Goal: Task Accomplishment & Management: Manage account settings

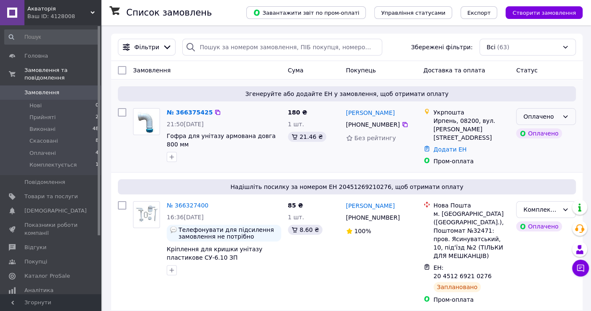
click at [562, 119] on div "Оплачено" at bounding box center [546, 116] width 60 height 17
click at [557, 178] on li "Комплектується" at bounding box center [546, 185] width 59 height 24
click at [149, 114] on img at bounding box center [146, 122] width 22 height 26
click at [367, 115] on link "[PERSON_NAME]" at bounding box center [370, 113] width 49 height 8
click at [43, 207] on span "[DEMOGRAPHIC_DATA]" at bounding box center [55, 211] width 62 height 8
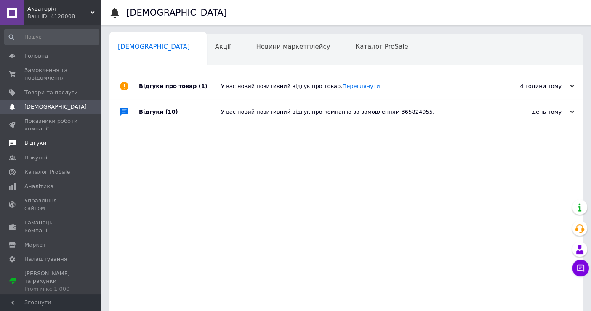
click at [36, 144] on span "Відгуки" at bounding box center [35, 143] width 22 height 8
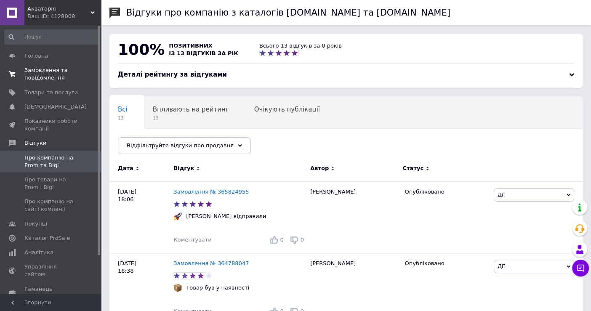
click at [41, 74] on span "Замовлення та повідомлення" at bounding box center [50, 74] width 53 height 15
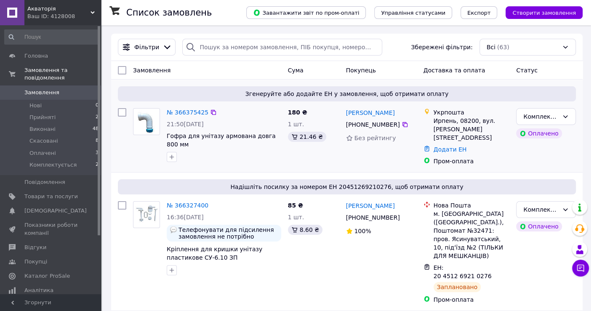
click at [150, 122] on img at bounding box center [146, 122] width 22 height 26
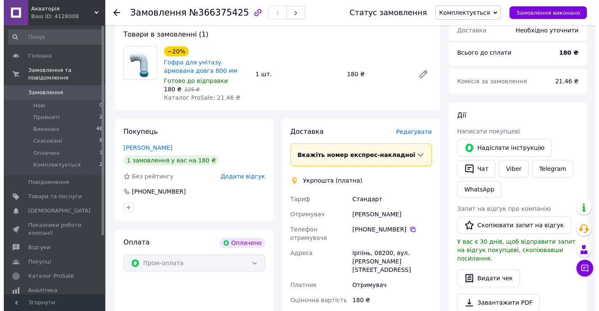
scroll to position [93, 0]
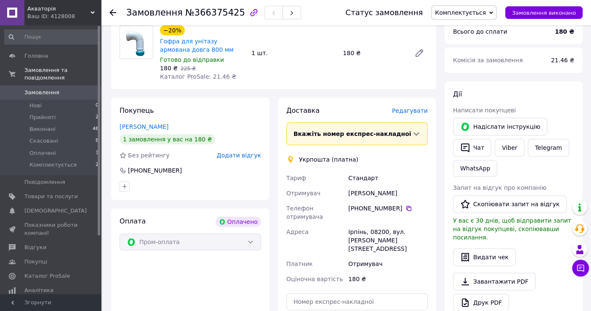
click at [413, 107] on span "Редагувати" at bounding box center [410, 110] width 36 height 7
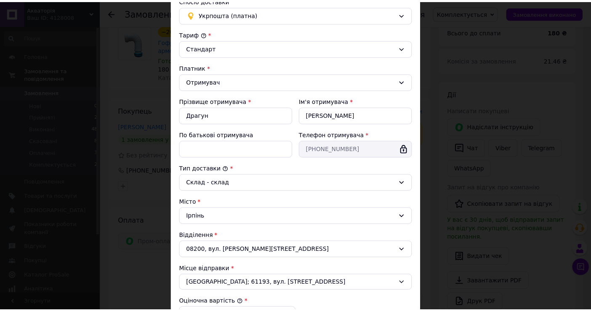
scroll to position [187, 0]
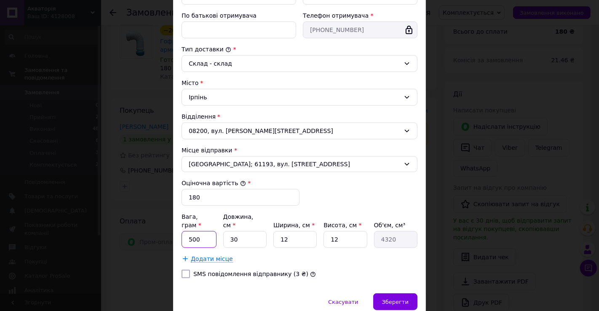
click at [202, 231] on input "500" at bounding box center [198, 239] width 35 height 17
type input "5"
type input "700"
click at [238, 232] on input "30" at bounding box center [244, 239] width 43 height 17
type input "3"
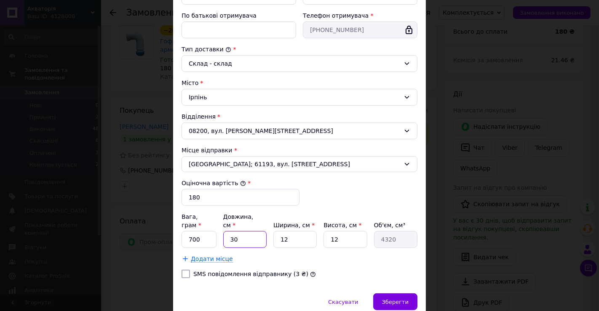
type input "432"
type input "4"
type input "576"
type input "49"
type input "7056"
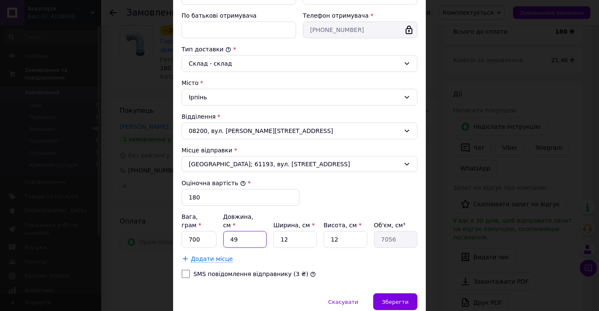
type input "4"
type input "576"
type input "40"
type input "5760"
type input "40"
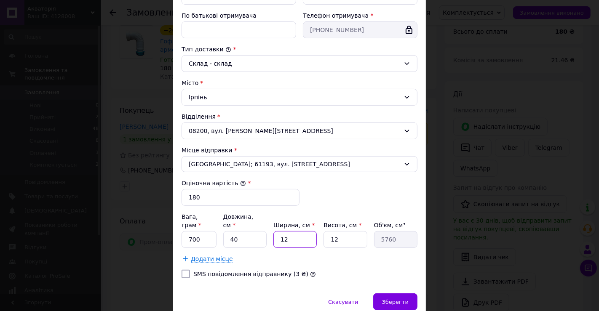
click at [292, 231] on input "12" at bounding box center [294, 239] width 43 height 17
type input "1"
type input "480"
type input "15"
type input "7200"
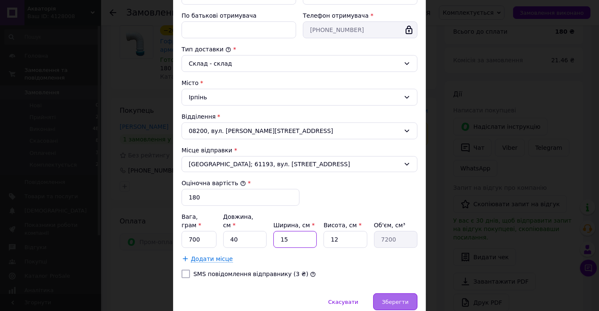
type input "15"
click at [390, 299] on span "Зберегти" at bounding box center [395, 302] width 27 height 6
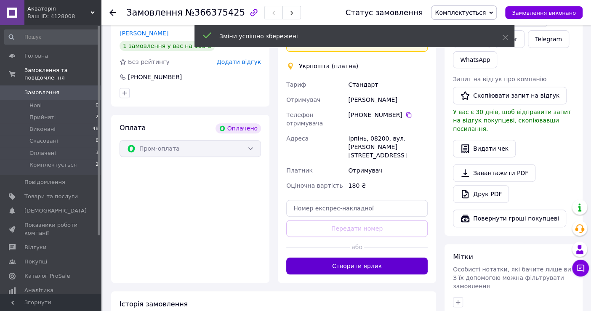
click at [350, 258] on button "Створити ярлик" at bounding box center [356, 266] width 141 height 17
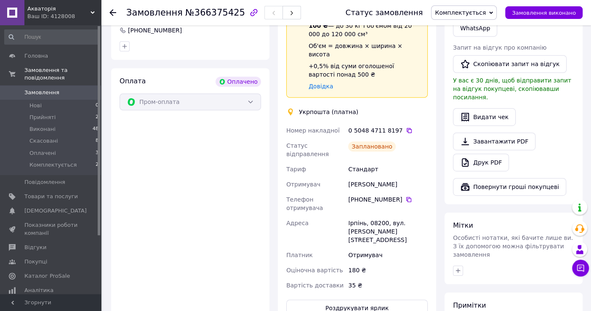
scroll to position [0, 0]
